Goal: Transaction & Acquisition: Purchase product/service

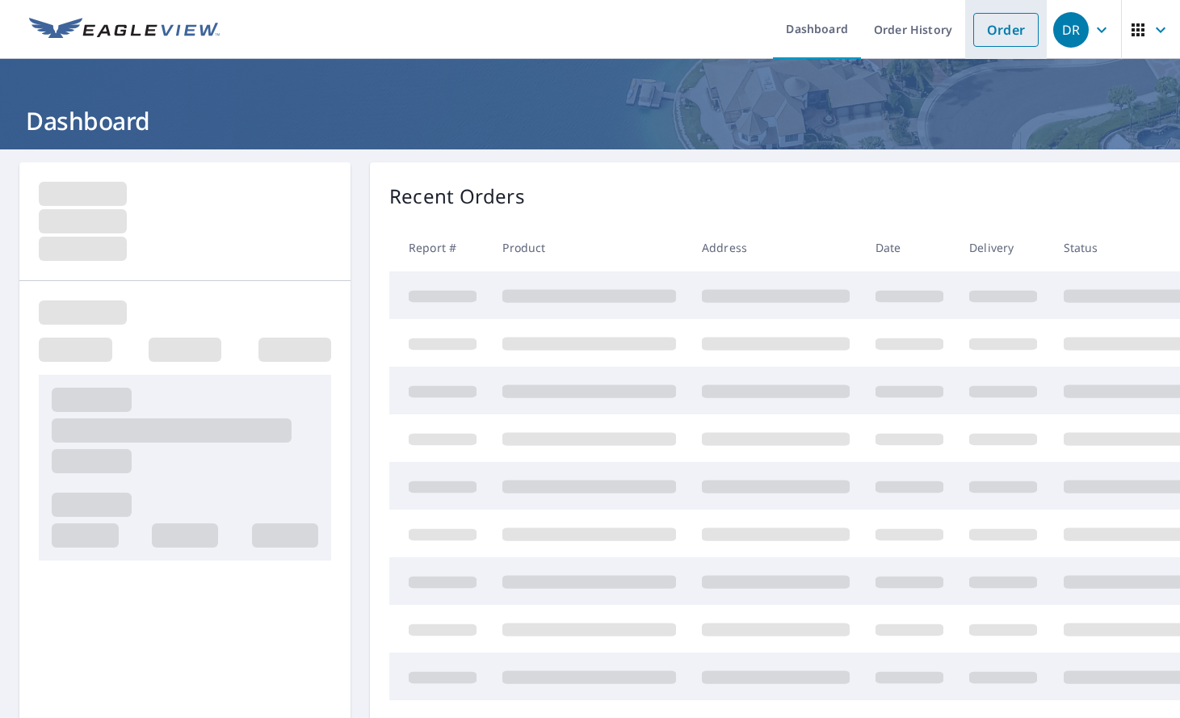
click at [1012, 24] on link "Order" at bounding box center [1005, 30] width 65 height 34
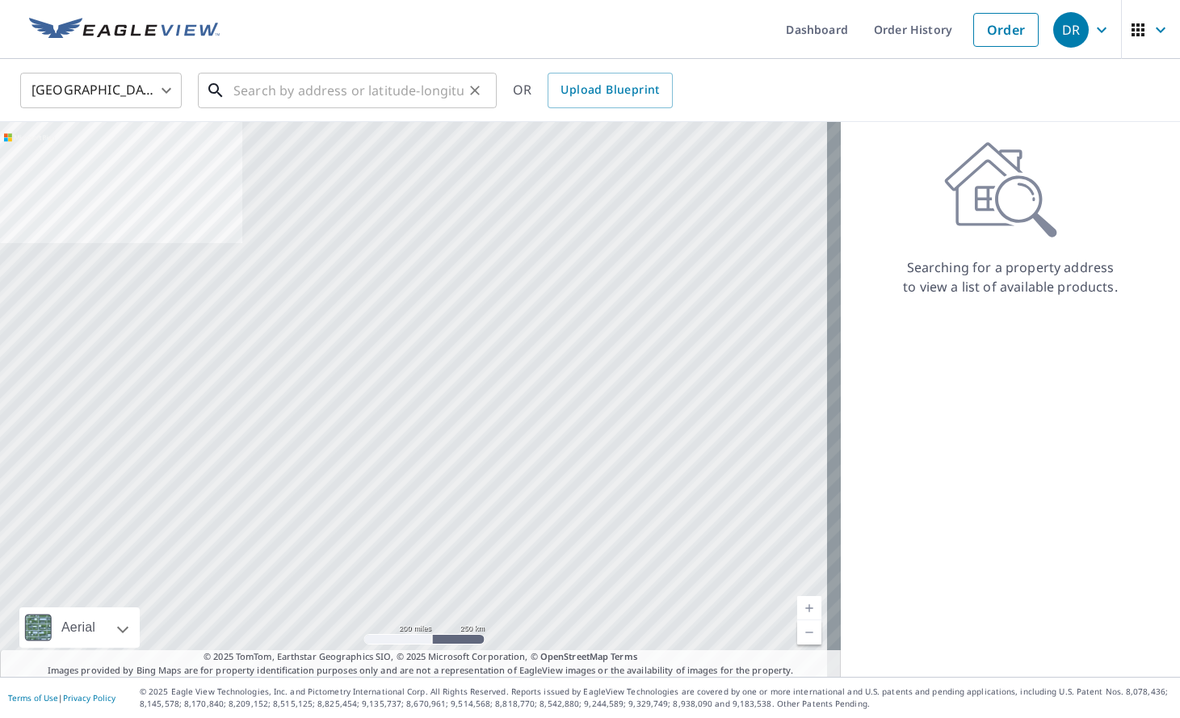
click at [370, 98] on input "text" at bounding box center [348, 90] width 230 height 45
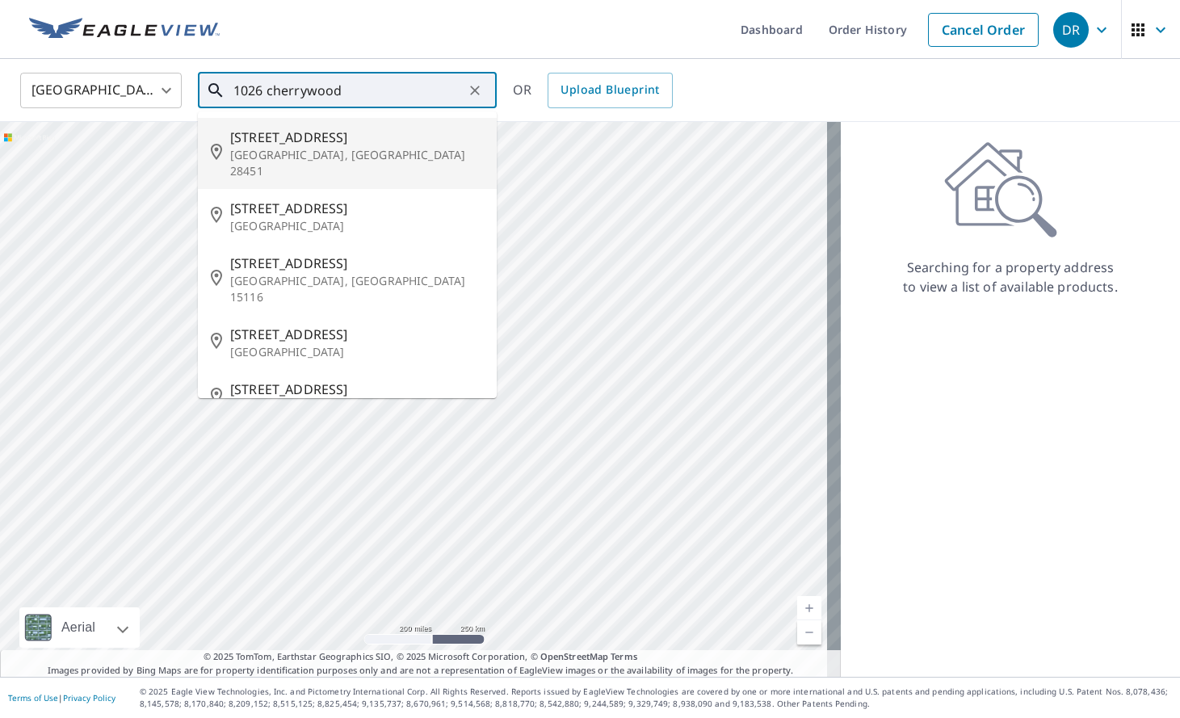
click at [302, 150] on p "[GEOGRAPHIC_DATA], [GEOGRAPHIC_DATA] 28451" at bounding box center [357, 163] width 254 height 32
type input "[STREET_ADDRESS][PERSON_NAME]"
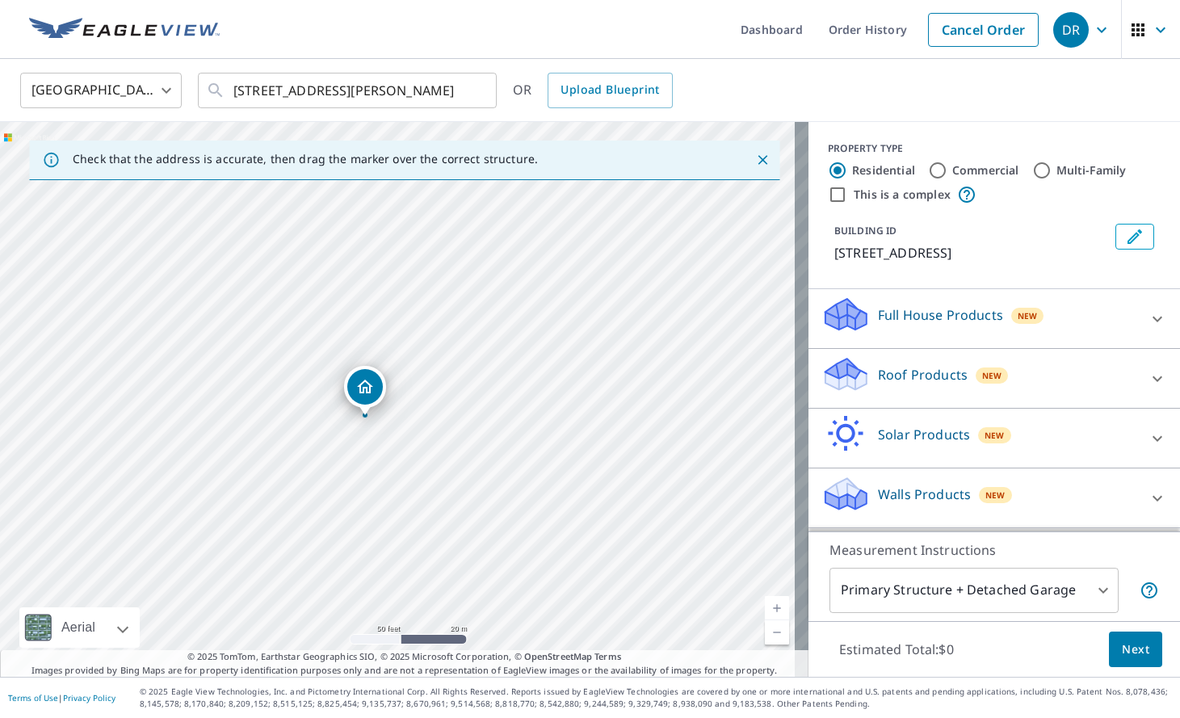
click at [858, 373] on div "Roof Products New" at bounding box center [979, 378] width 316 height 46
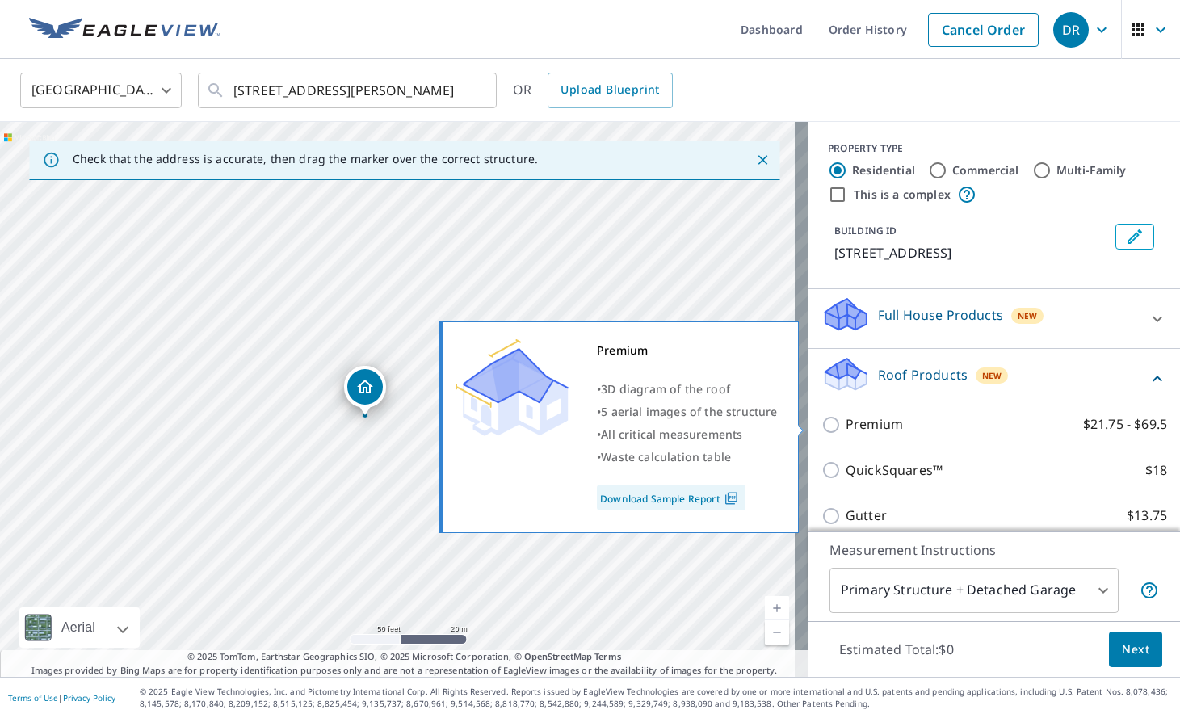
click at [845, 422] on p "Premium" at bounding box center [873, 424] width 57 height 20
click at [842, 422] on input "Premium $21.75 - $69.5" at bounding box center [833, 424] width 24 height 19
checkbox input "true"
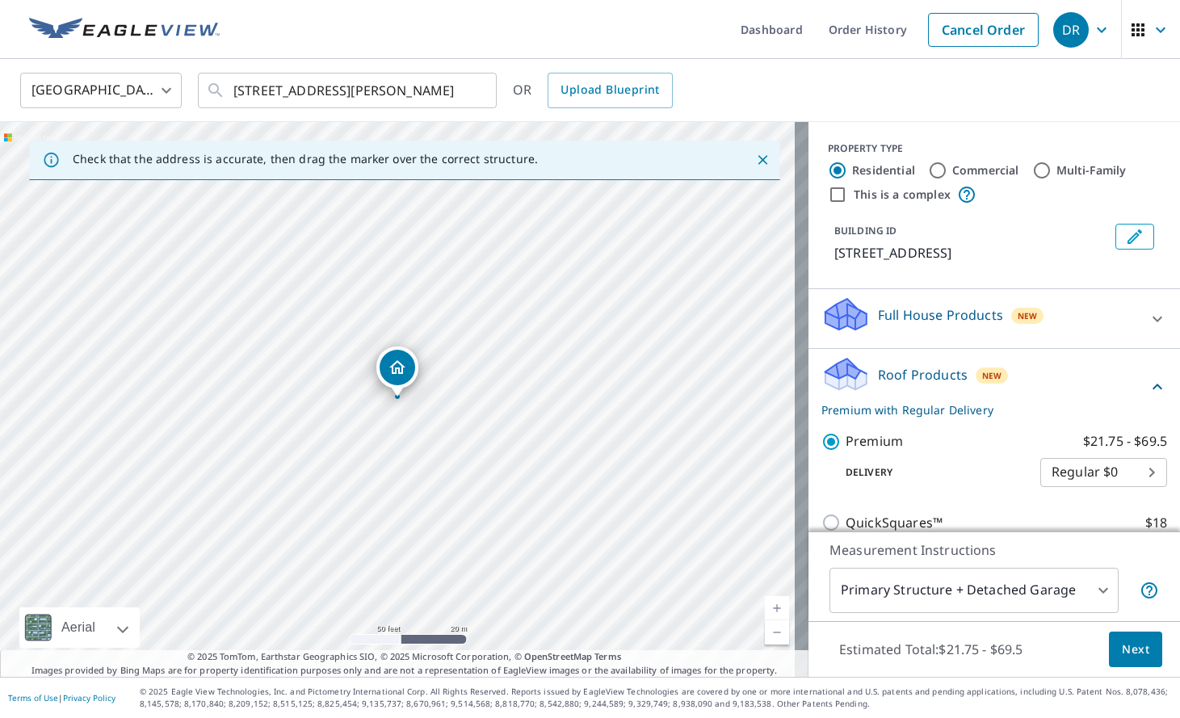
click at [1121, 643] on span "Next" at bounding box center [1134, 649] width 27 height 20
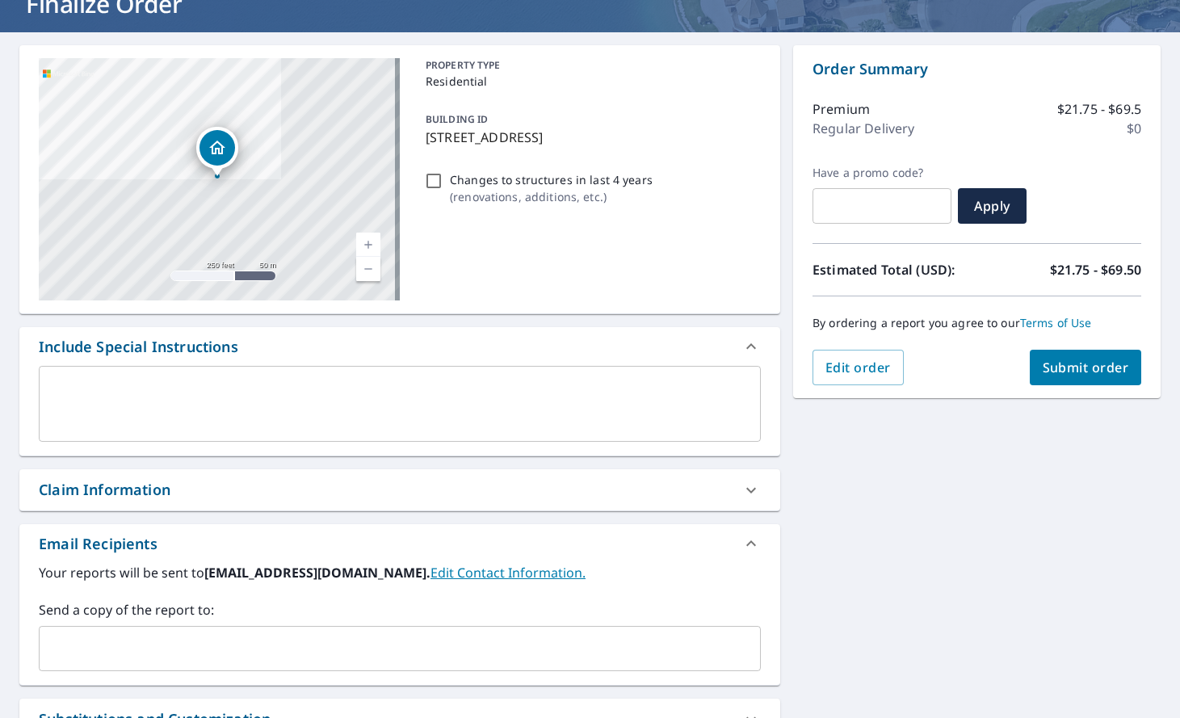
scroll to position [310, 0]
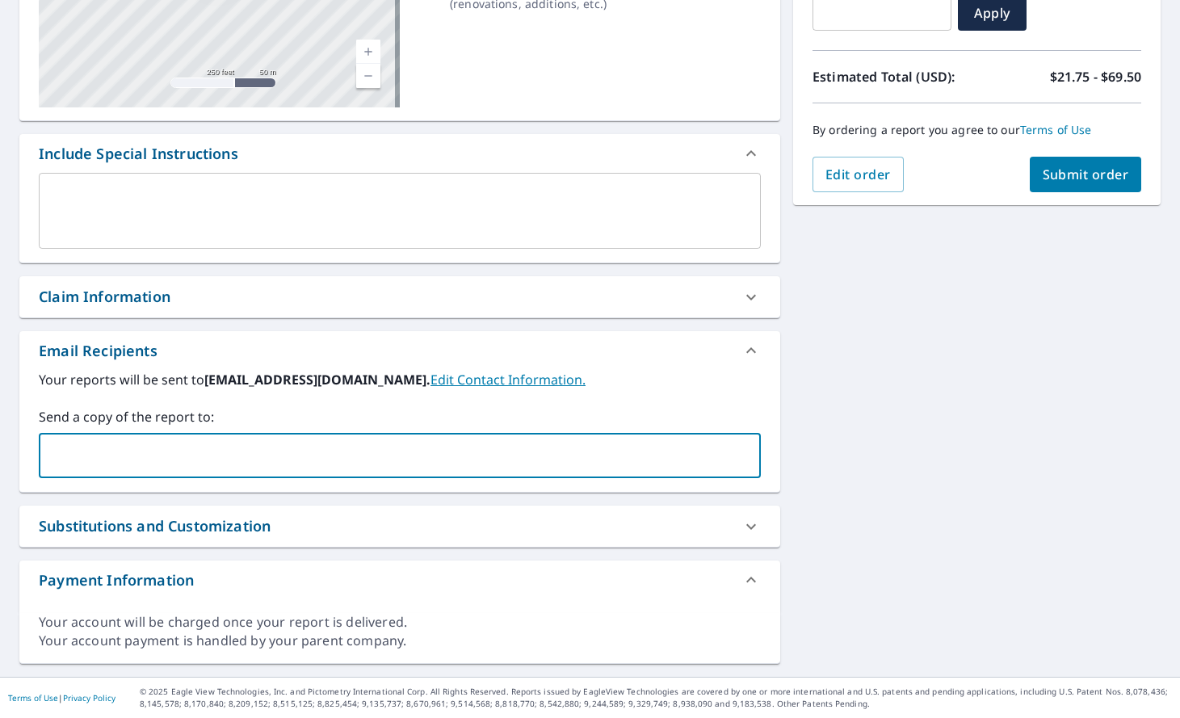
click at [304, 448] on input "text" at bounding box center [387, 455] width 683 height 31
paste input "[EMAIL_ADDRESS][DOMAIN_NAME]"
type input "[EMAIL_ADDRESS][DOMAIN_NAME]"
click at [1067, 163] on button "Submit order" at bounding box center [1085, 175] width 112 height 36
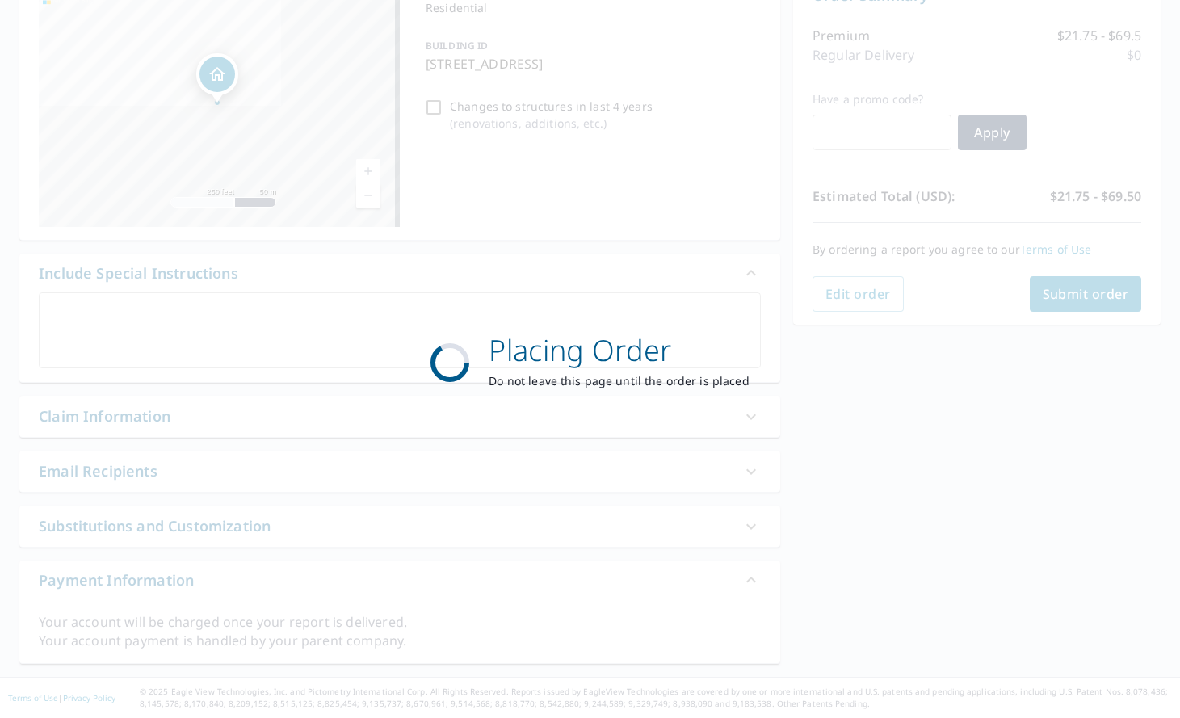
scroll to position [191, 0]
